Goal: Transaction & Acquisition: Obtain resource

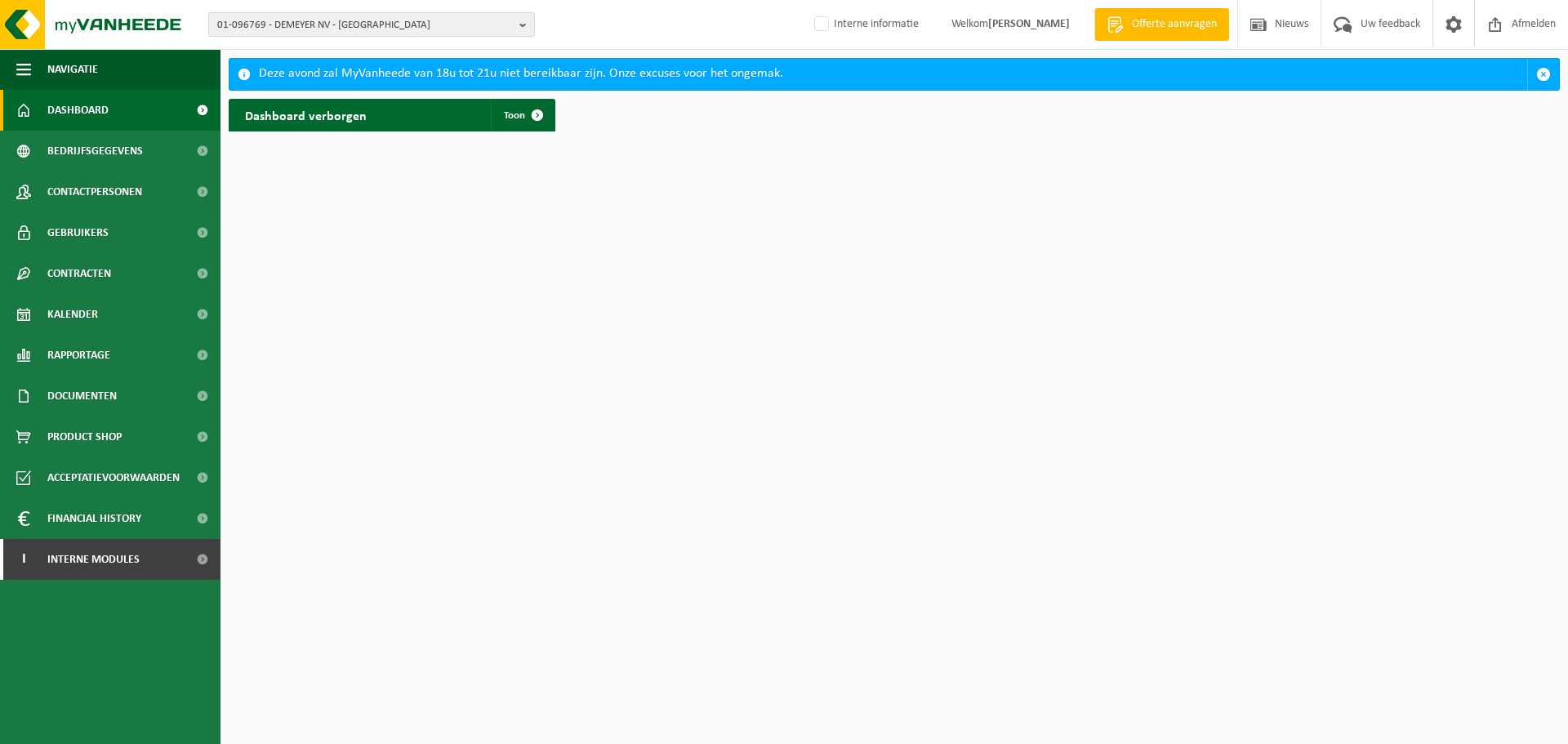
click at [394, 19] on span "01-096769 - DEMEYER NV - SINT-MARTENS-LIERDE" at bounding box center [366, 25] width 296 height 25
paste input "10-774680"
type input "10-774680"
click at [343, 85] on li "10-774680 - VENS BOUWBEDRIJF BV - ZWEVEZELE" at bounding box center [371, 75] width 319 height 20
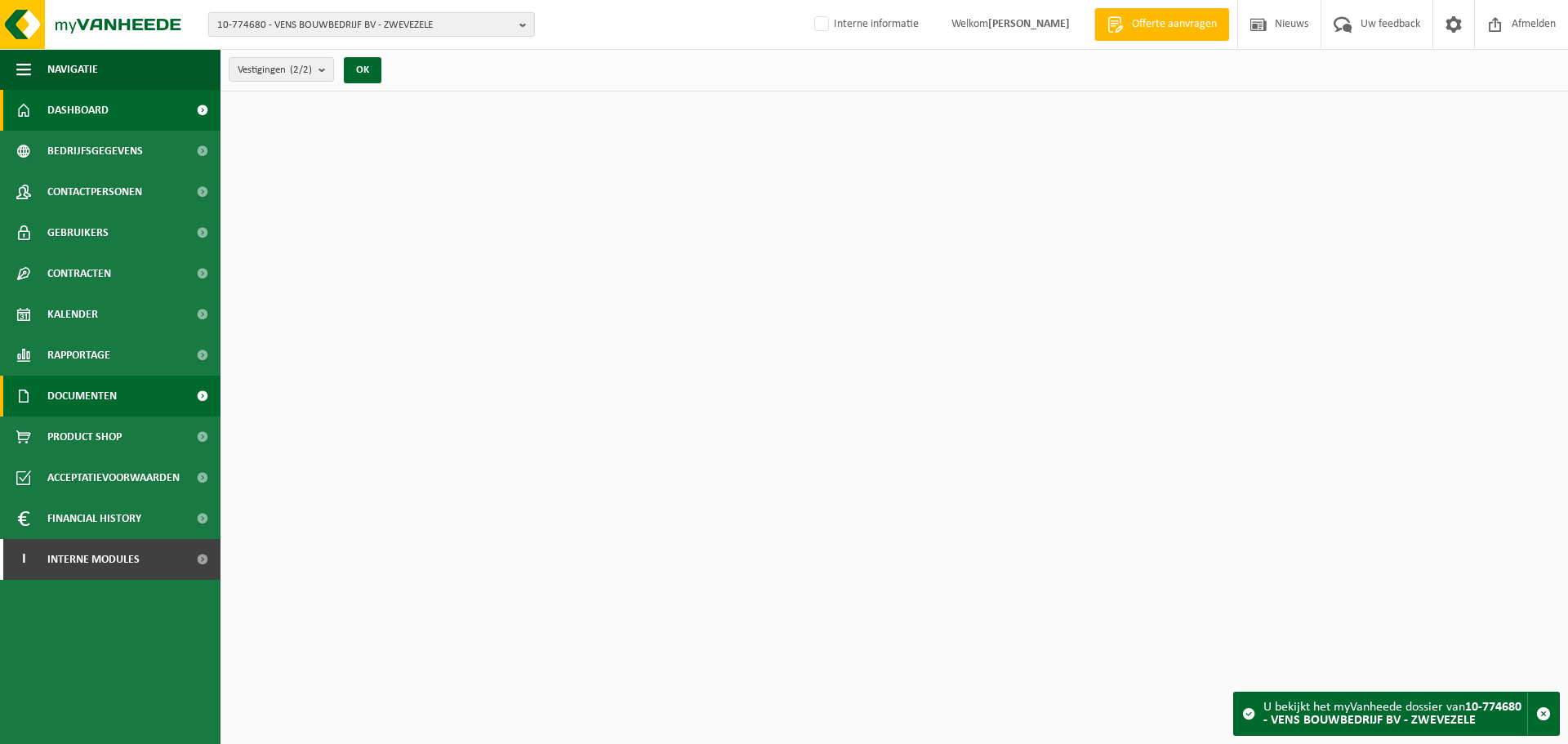
click at [96, 394] on span "Documenten" at bounding box center [83, 396] width 70 height 40
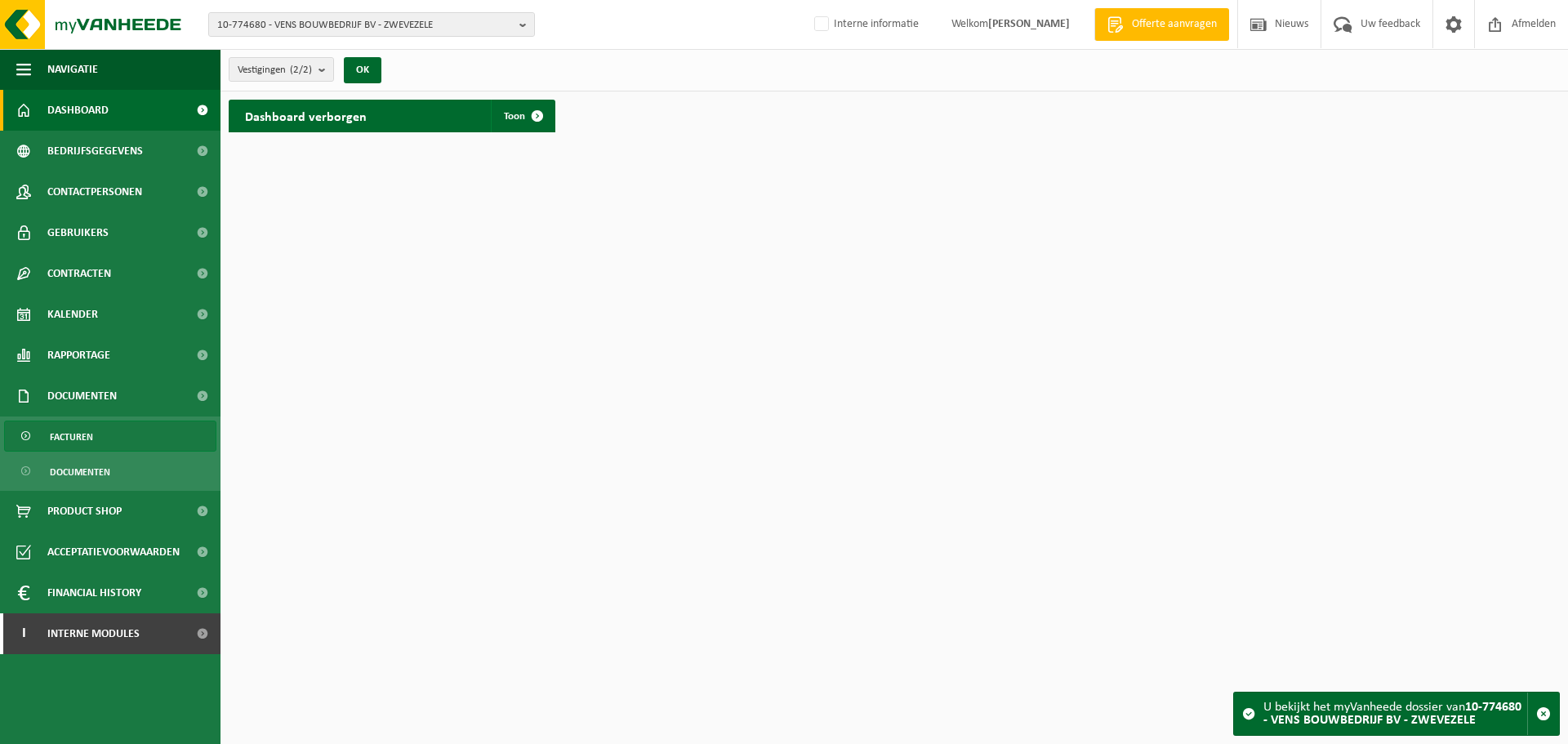
click at [85, 442] on span "Facturen" at bounding box center [71, 437] width 43 height 31
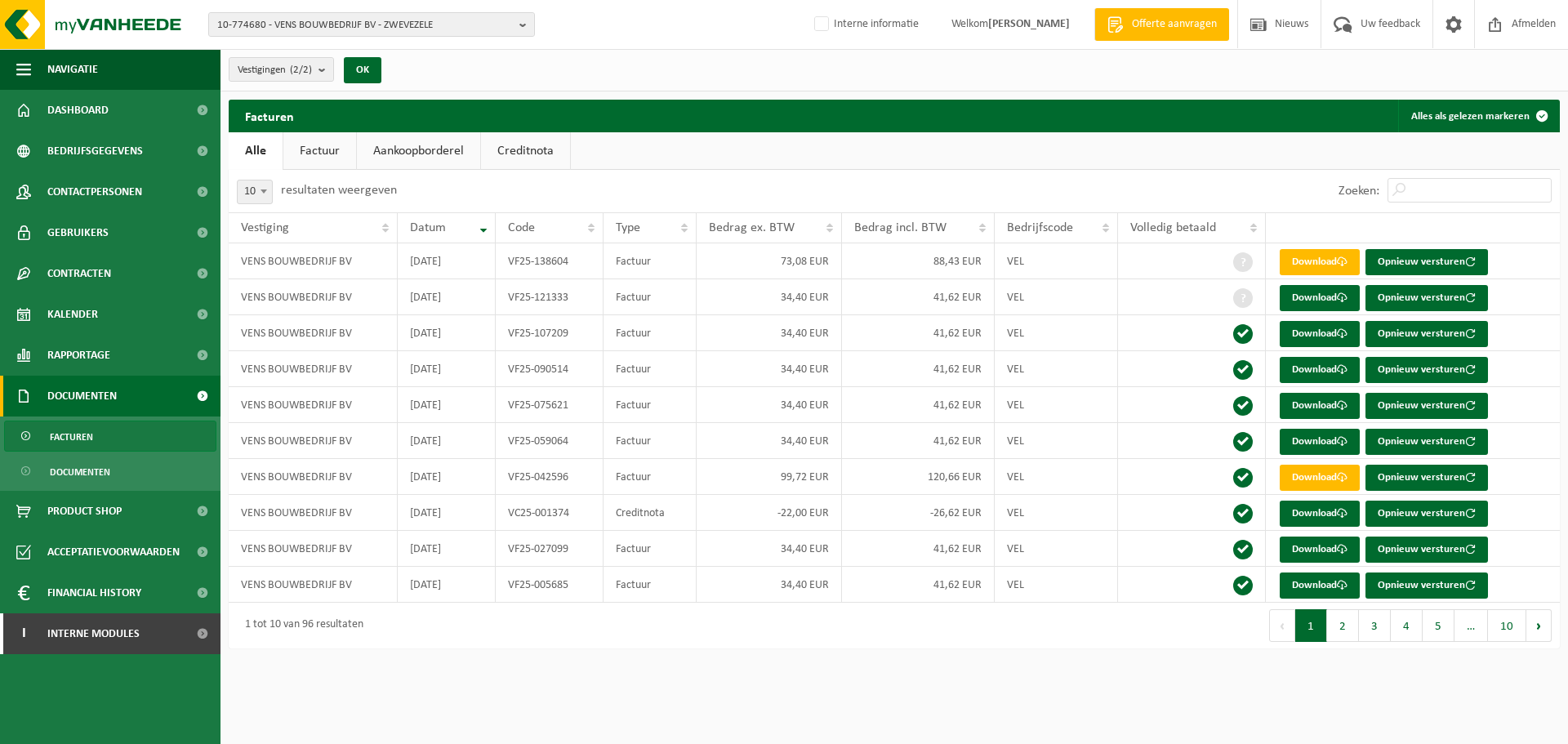
click at [544, 148] on link "Creditnota" at bounding box center [525, 151] width 89 height 38
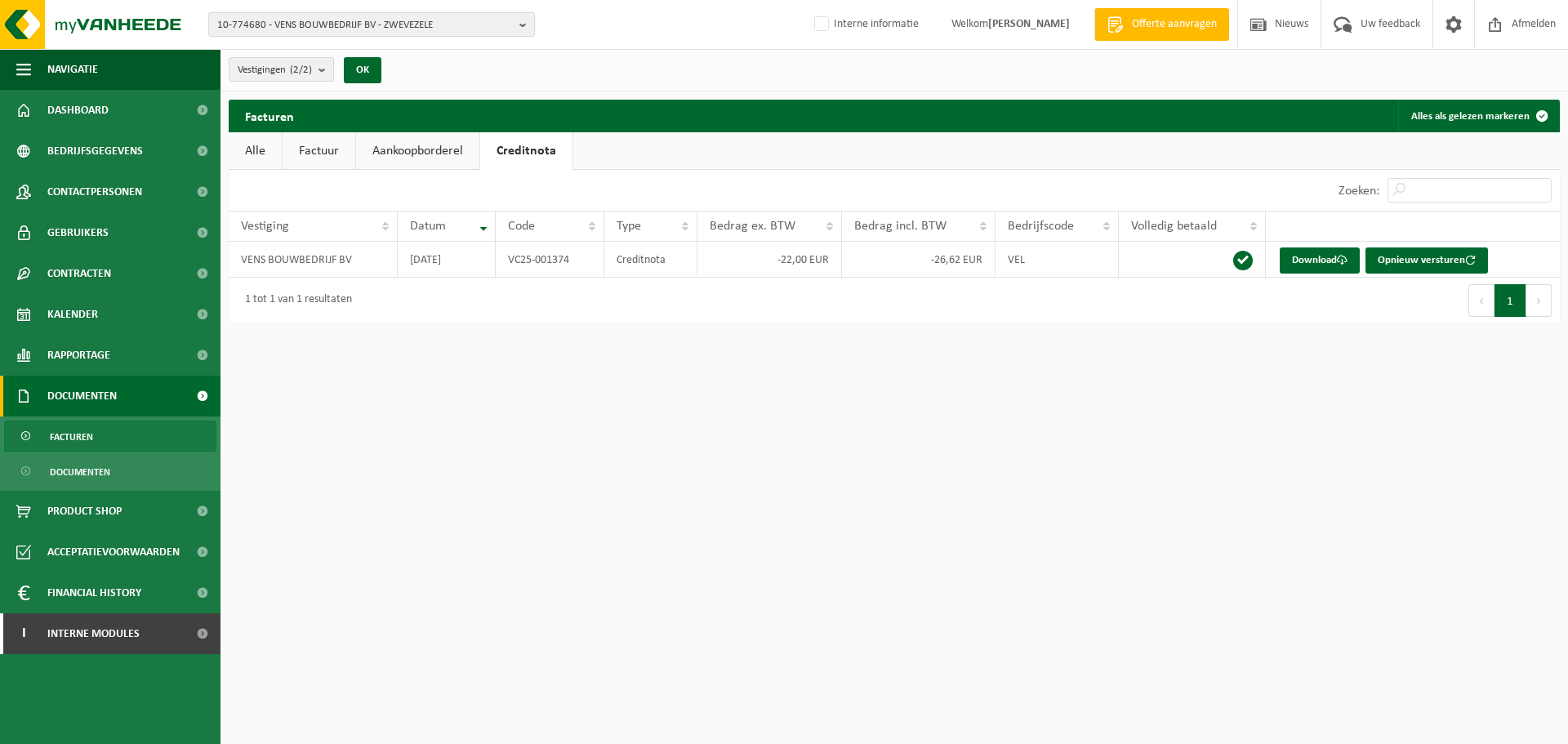
click at [260, 152] on link "Alle" at bounding box center [255, 151] width 53 height 38
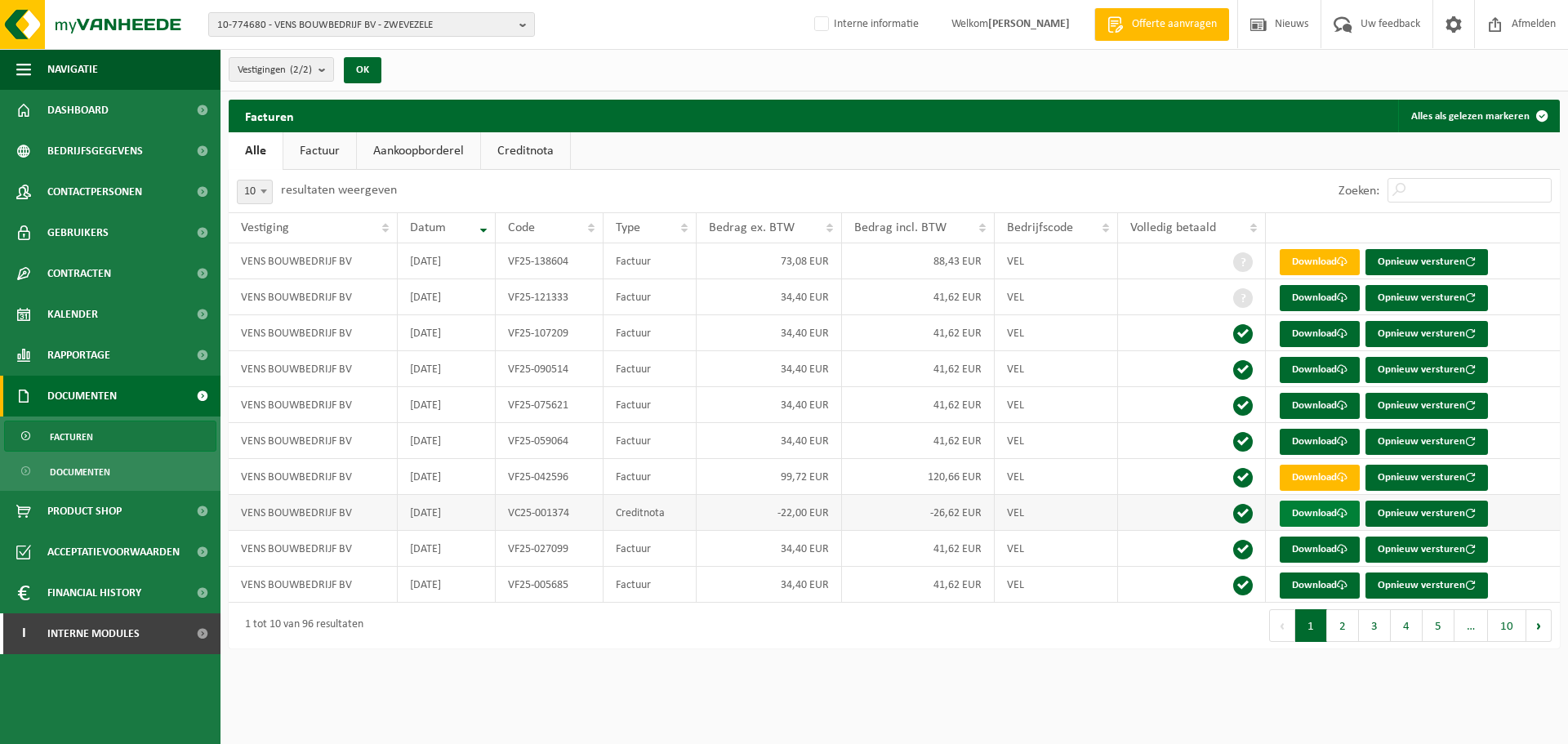
click at [1312, 517] on link "Download" at bounding box center [1319, 513] width 80 height 26
click at [318, 27] on span "10-774680 - VENS BOUWBEDRIJF BV - ZWEVEZELE" at bounding box center [366, 25] width 296 height 25
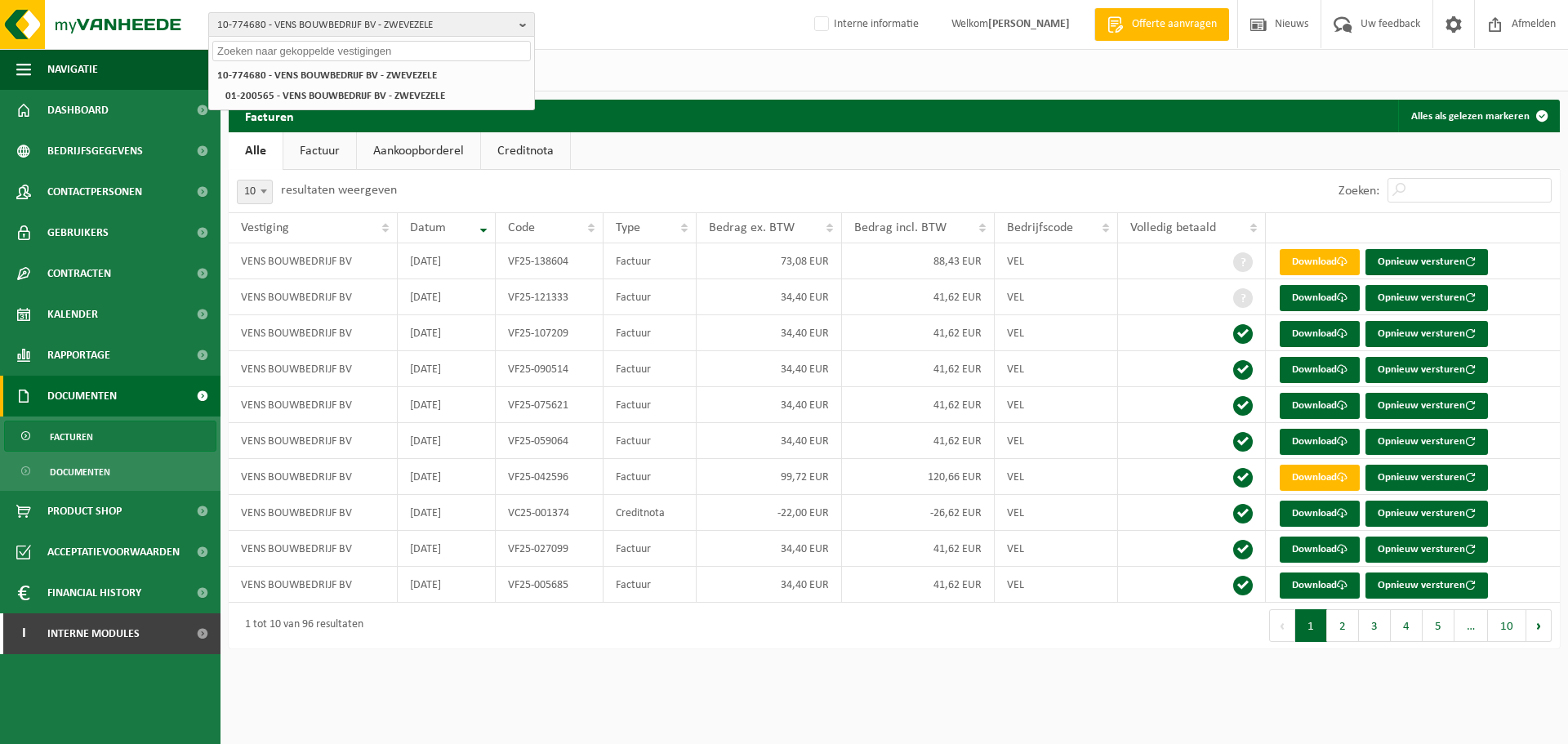
paste input "10-923520"
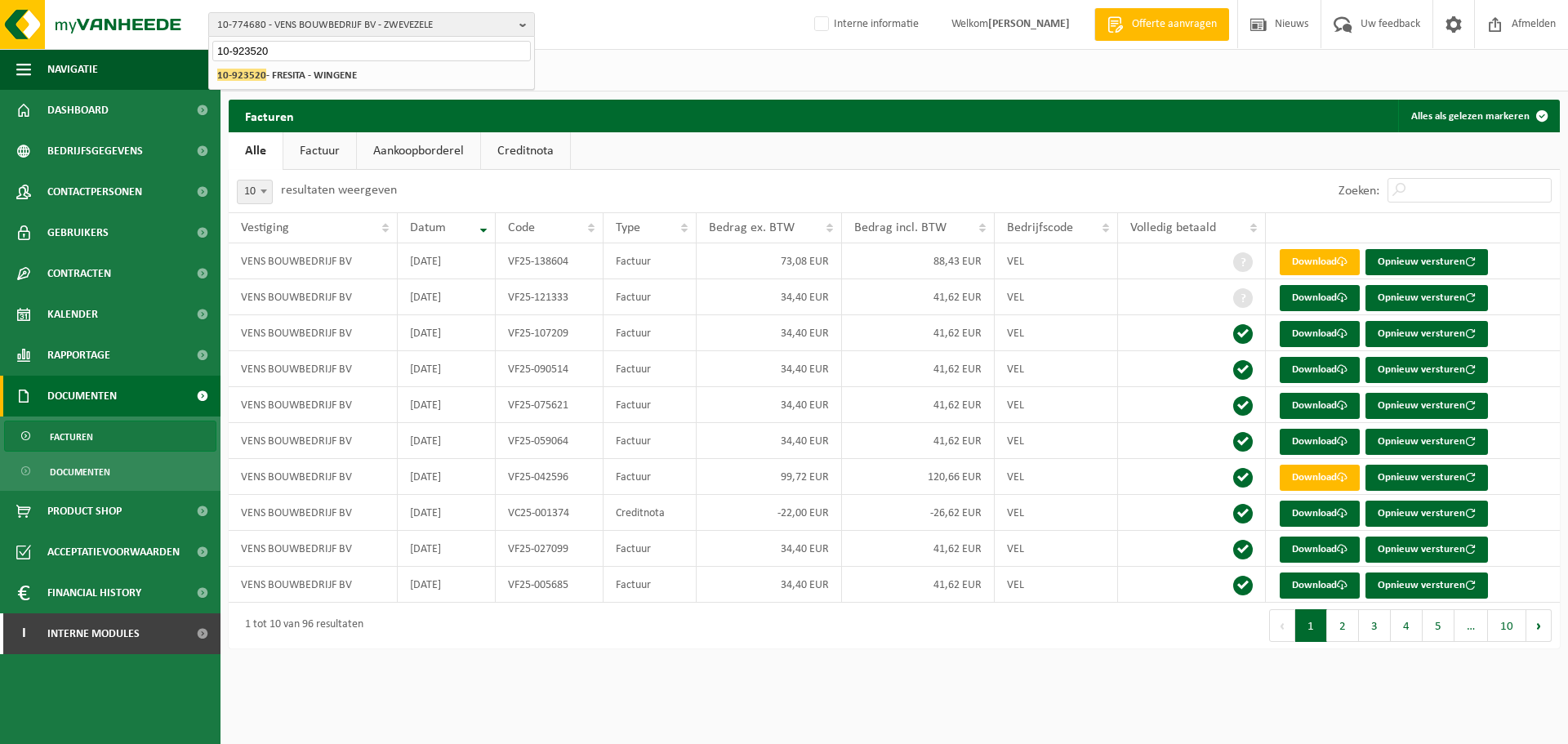
type input "10-923520"
click at [298, 76] on strong "10-923520 - FRESITA - WINGENE" at bounding box center [288, 74] width 140 height 12
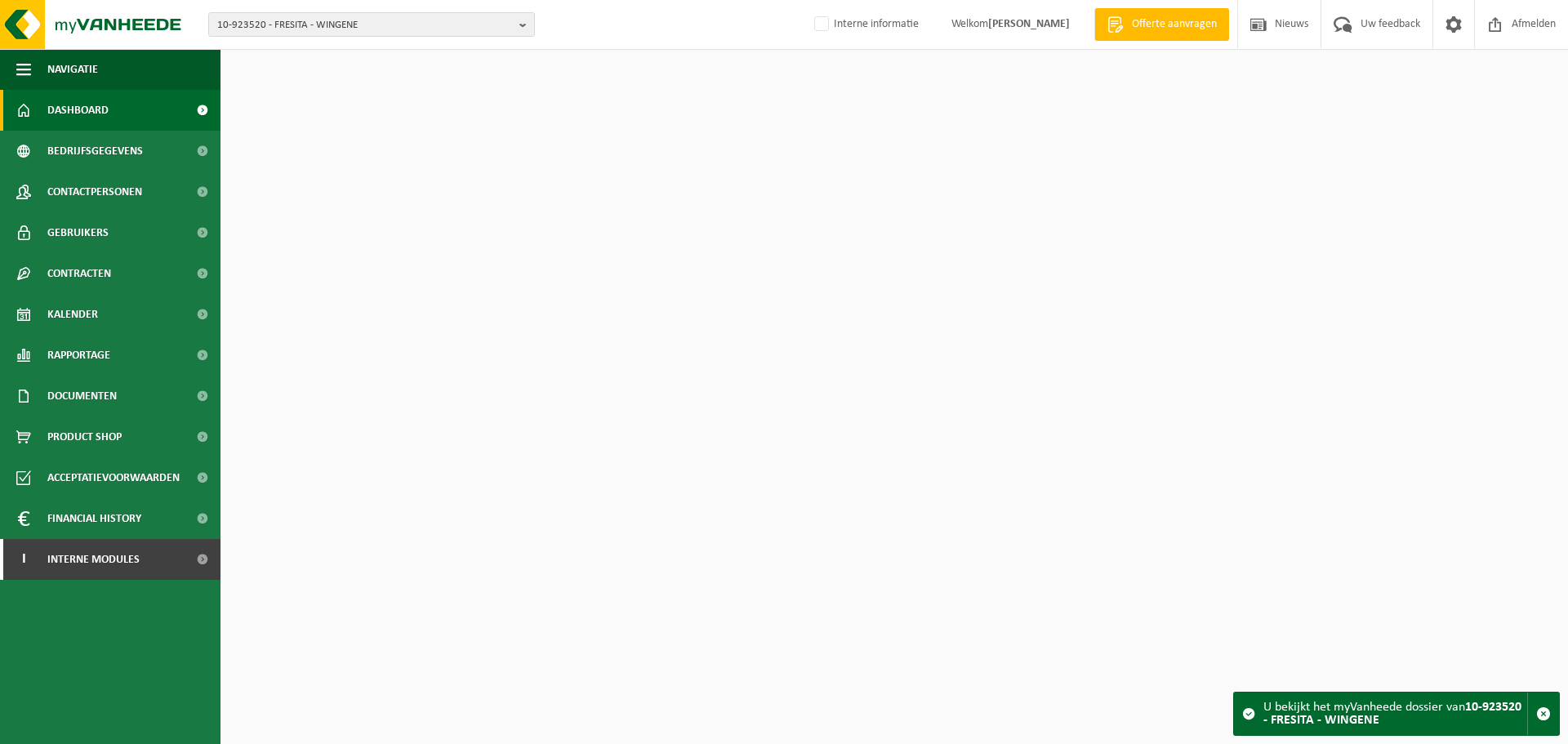
click at [75, 152] on span "Bedrijfsgegevens" at bounding box center [96, 151] width 96 height 40
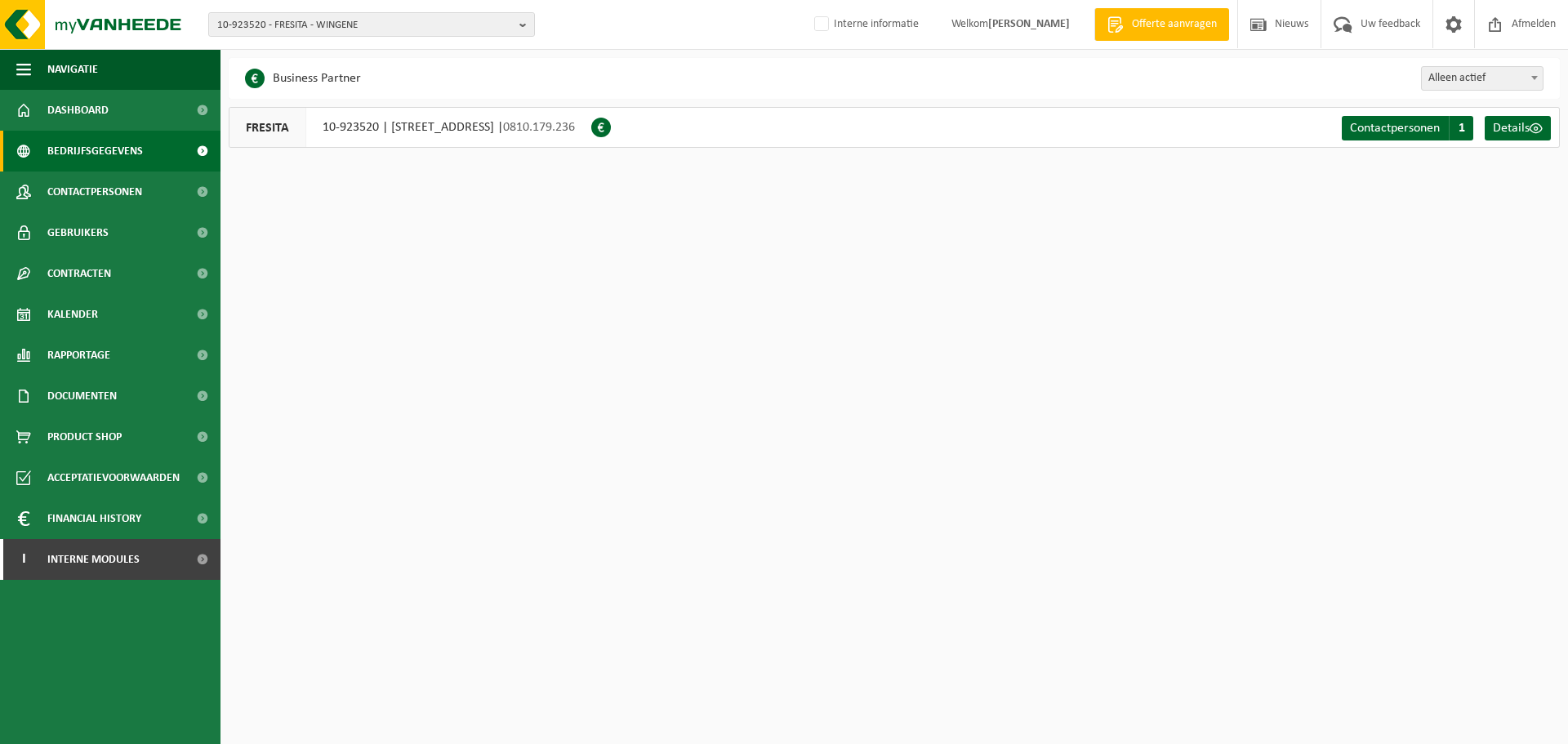
click at [1078, 411] on html "10-923520 - FRESITA - WINGENE 01-902818 - [PERSON_NAME] 10-923520 - FRESITA - W…" at bounding box center [784, 372] width 1568 height 744
drag, startPoint x: 651, startPoint y: 132, endPoint x: 574, endPoint y: 131, distance: 77.0
click at [574, 131] on div "FRESITA 10-923520 | [STREET_ADDRESS] | 0810.179.236" at bounding box center [410, 127] width 363 height 40
copy span "0810.179.236"
click at [387, 16] on span "10-923520 - FRESITA - WINGENE" at bounding box center [366, 25] width 296 height 25
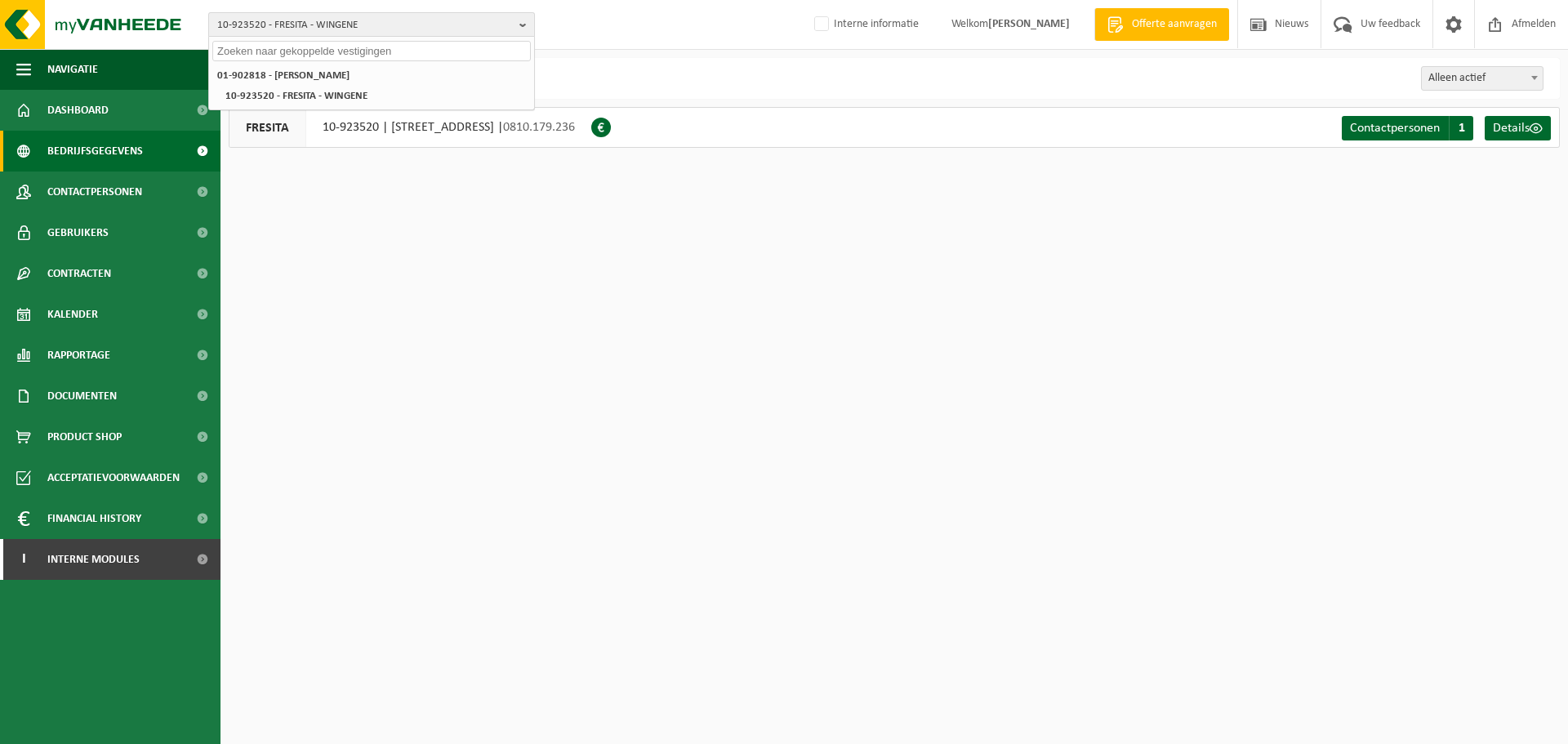
paste input "01-092632"
type input "01-092632"
click at [327, 73] on strong "01-092632 - [PERSON_NAME]" at bounding box center [282, 74] width 130 height 12
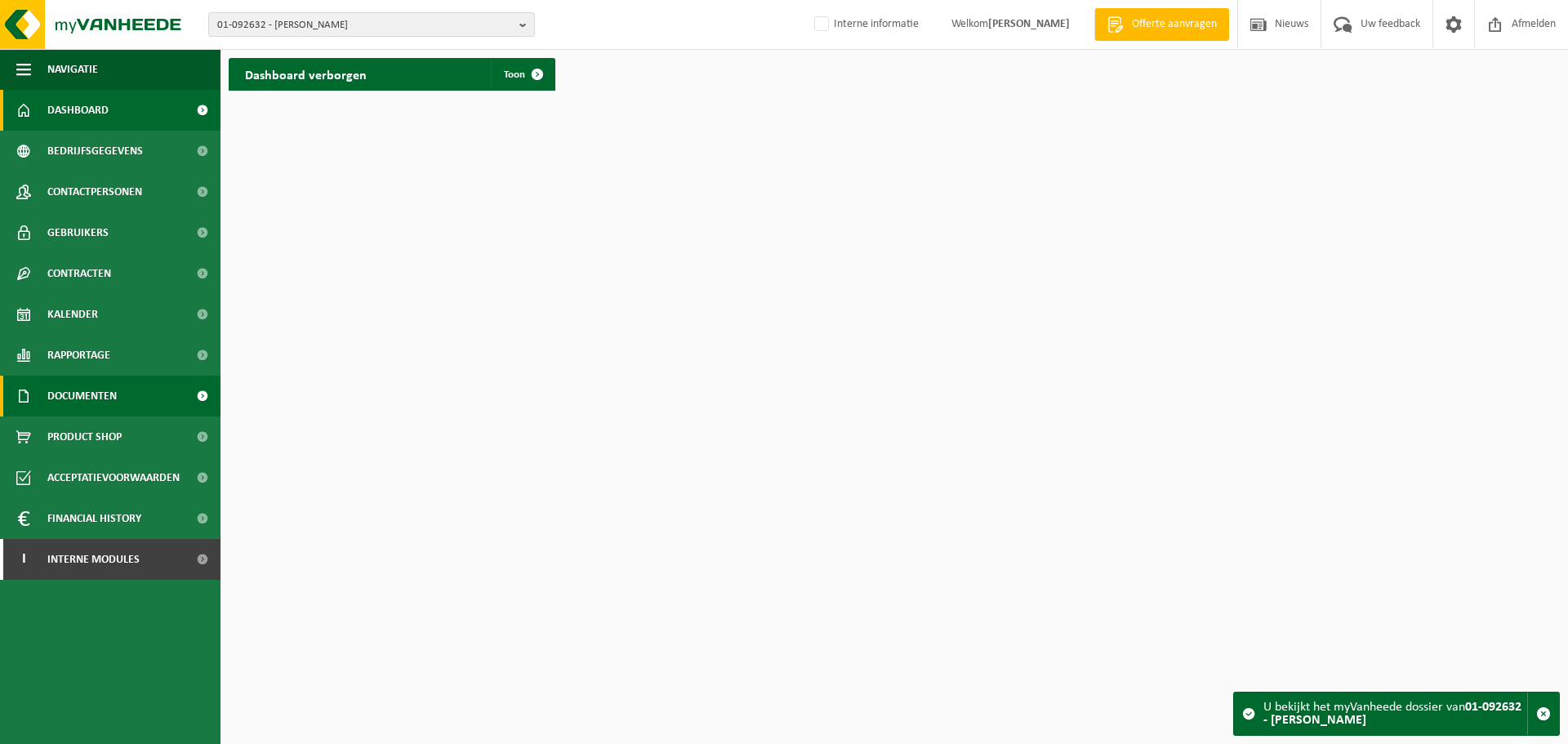
click at [82, 392] on span "Documenten" at bounding box center [83, 396] width 70 height 40
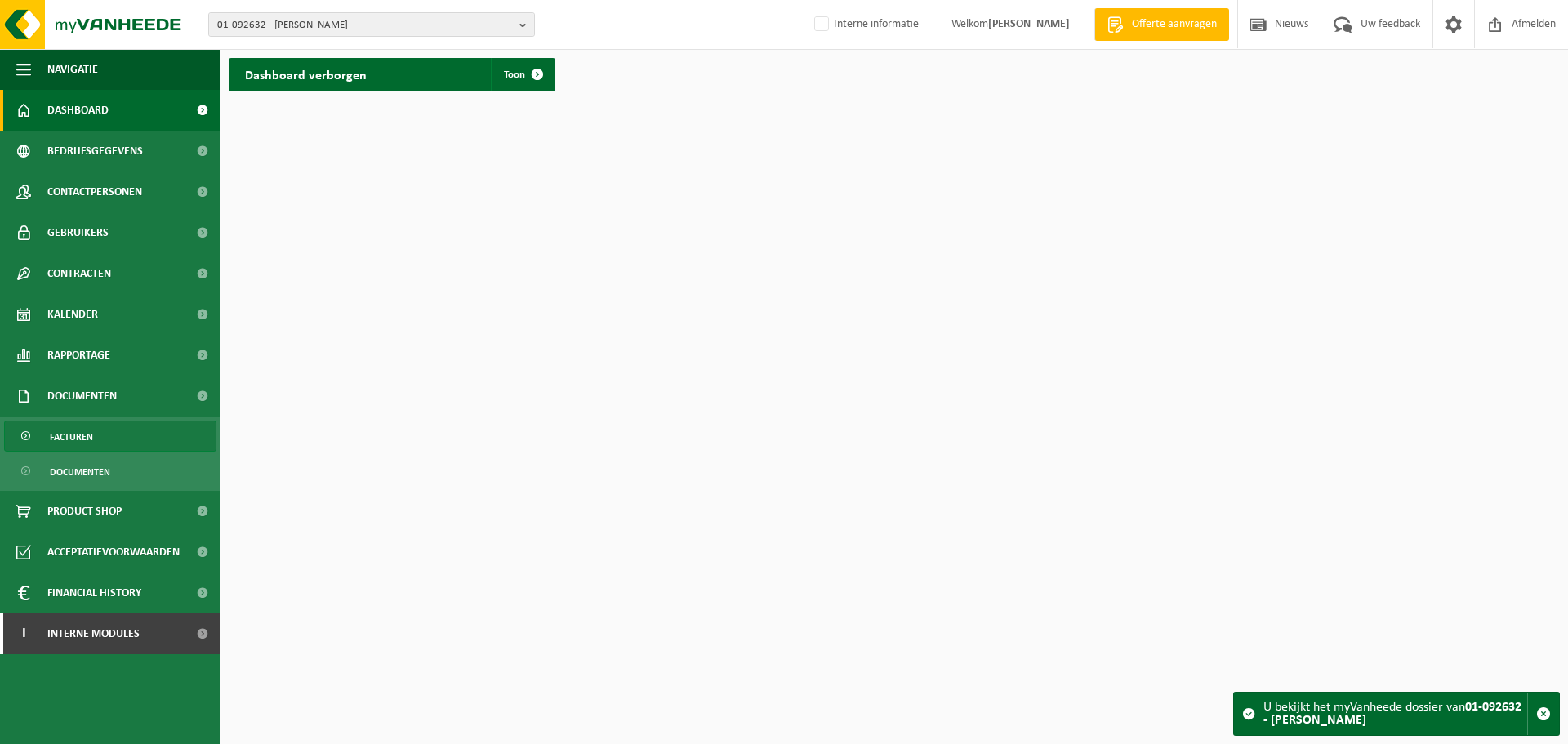
click at [80, 443] on span "Facturen" at bounding box center [71, 437] width 43 height 31
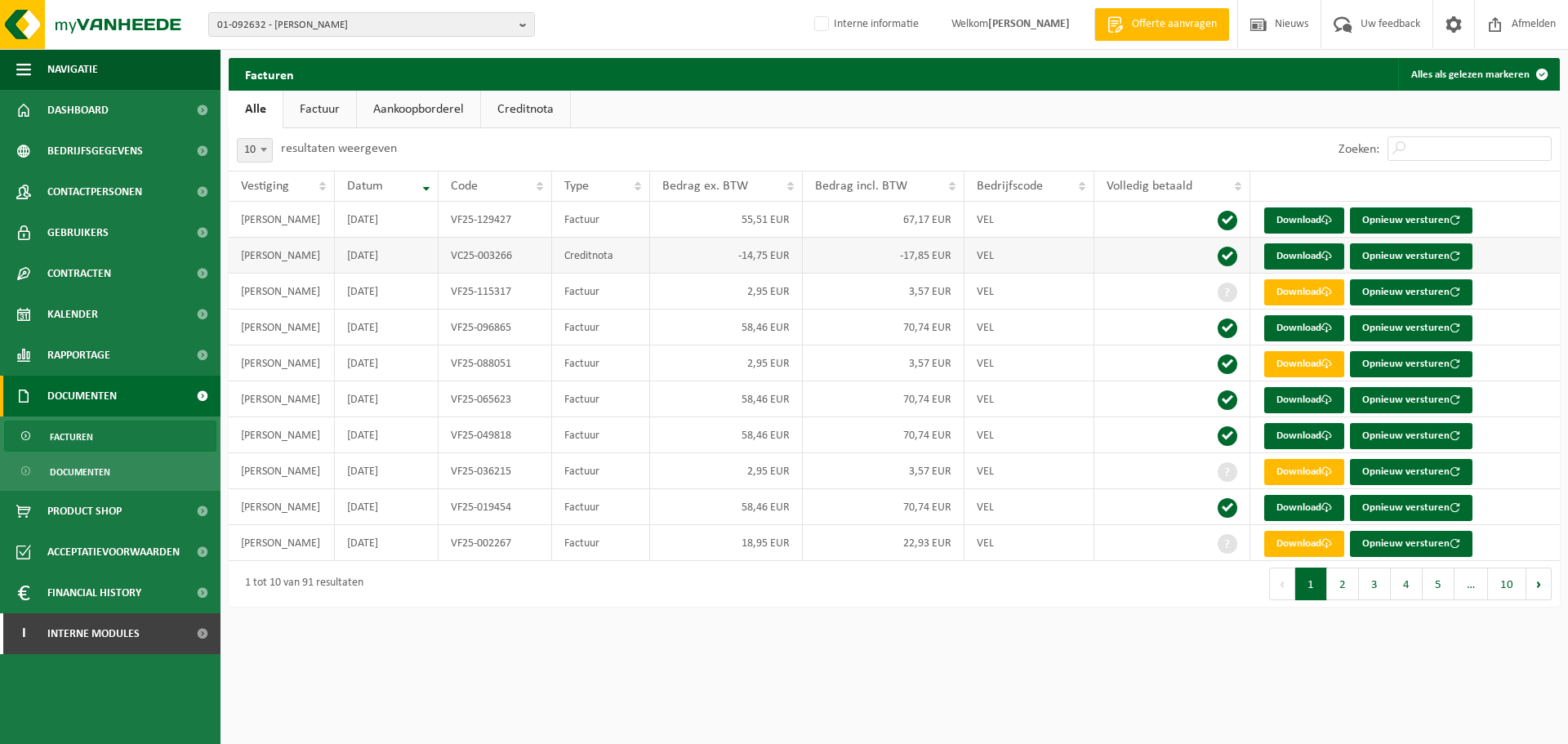
click at [673, 259] on td "-14,75 EUR" at bounding box center [727, 255] width 152 height 36
click at [1320, 256] on link "Download" at bounding box center [1303, 256] width 80 height 26
